Goal: Information Seeking & Learning: Learn about a topic

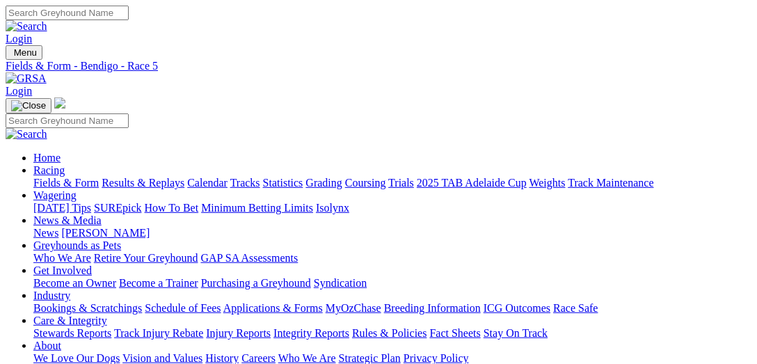
select select "NT"
select select "NSW"
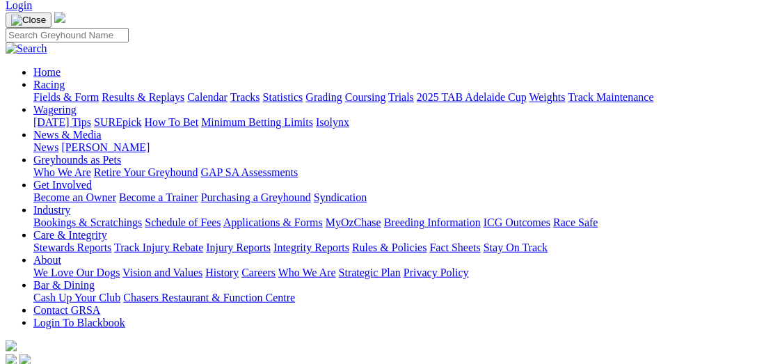
scroll to position [143, 0]
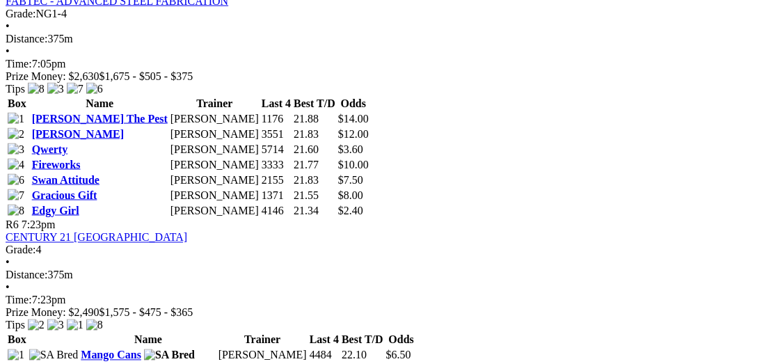
scroll to position [1575, 0]
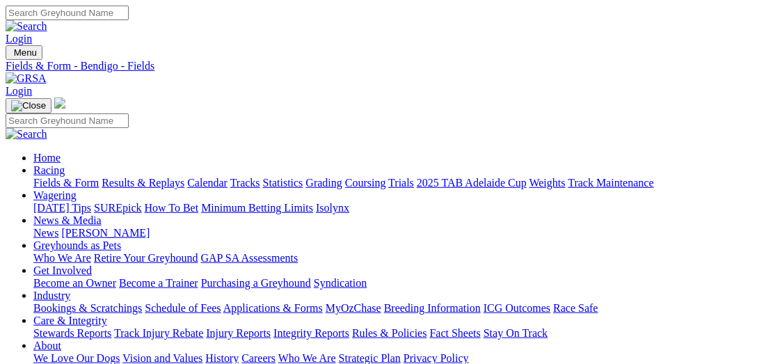
select select "SA"
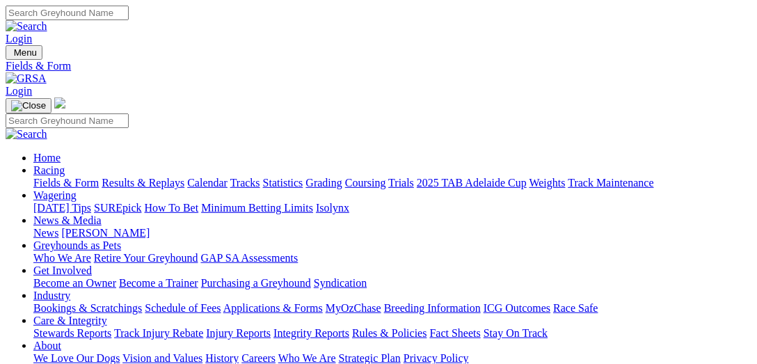
select select "QLD"
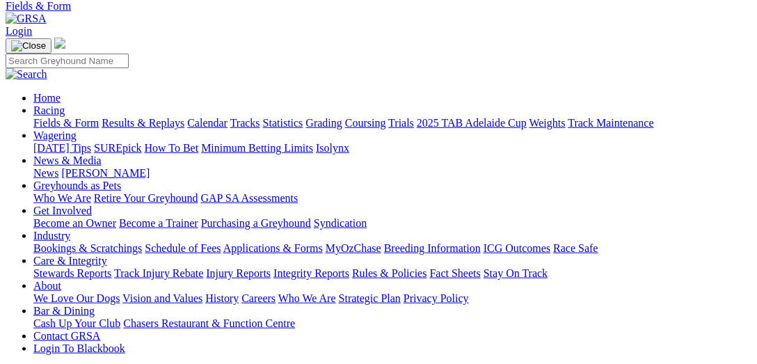
scroll to position [143, 0]
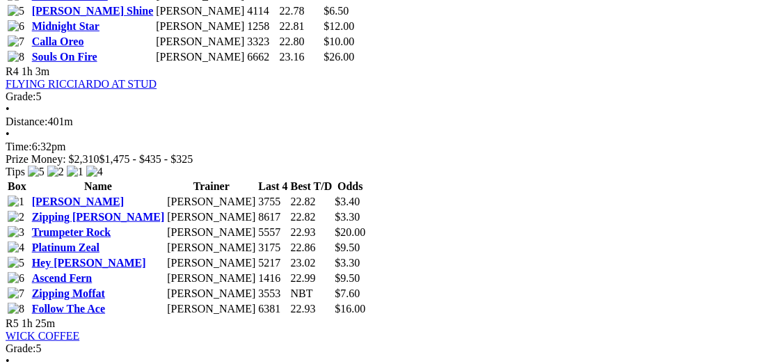
scroll to position [1360, 0]
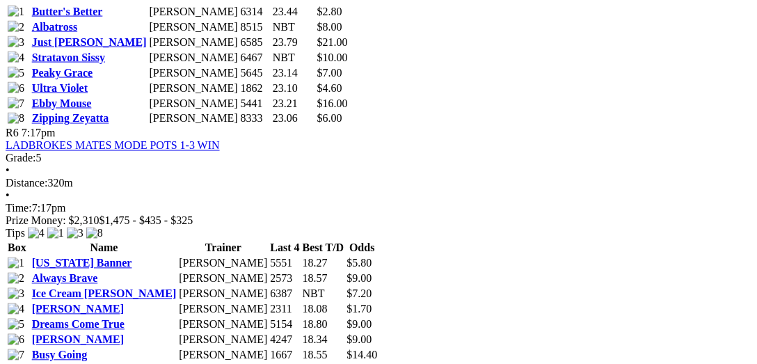
scroll to position [1861, 0]
